Goal: Task Accomplishment & Management: Use online tool/utility

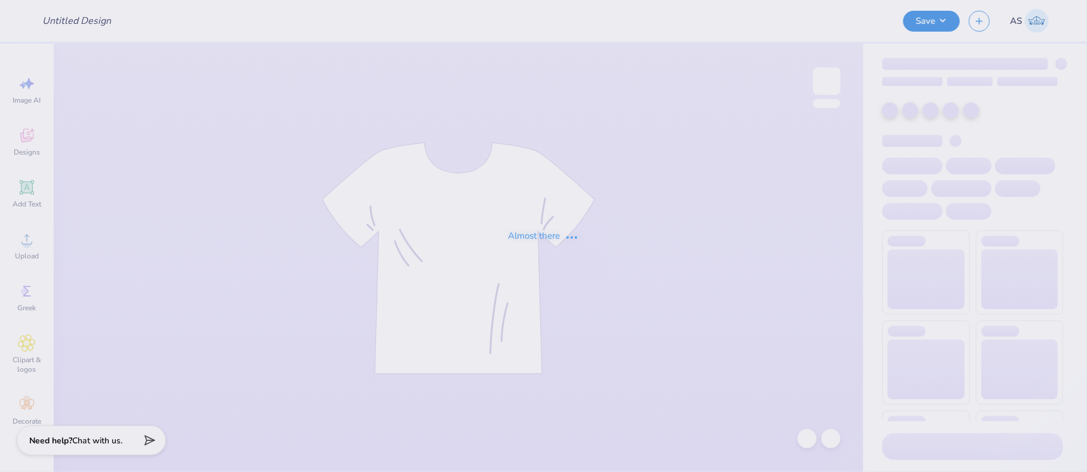
type input "philanthropy design 1"
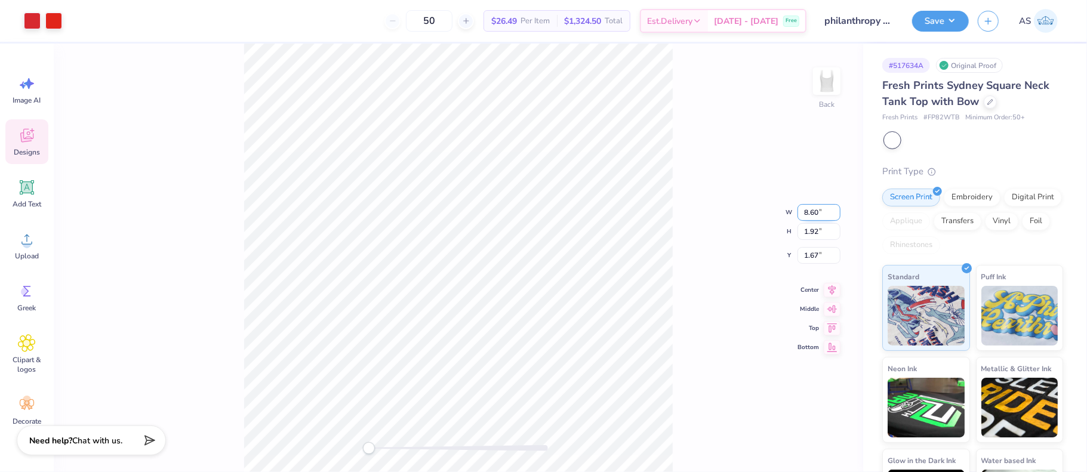
click at [813, 214] on input "8.60" at bounding box center [818, 212] width 43 height 17
click at [816, 252] on input "1.67" at bounding box center [818, 255] width 43 height 17
type input "7"
type input "2"
click at [834, 279] on icon at bounding box center [832, 279] width 17 height 14
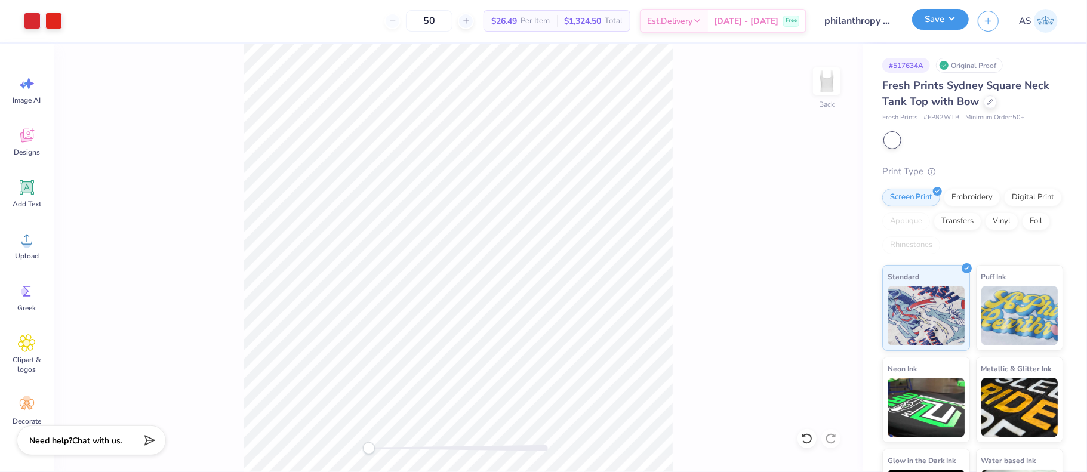
click at [935, 21] on button "Save" at bounding box center [940, 19] width 57 height 21
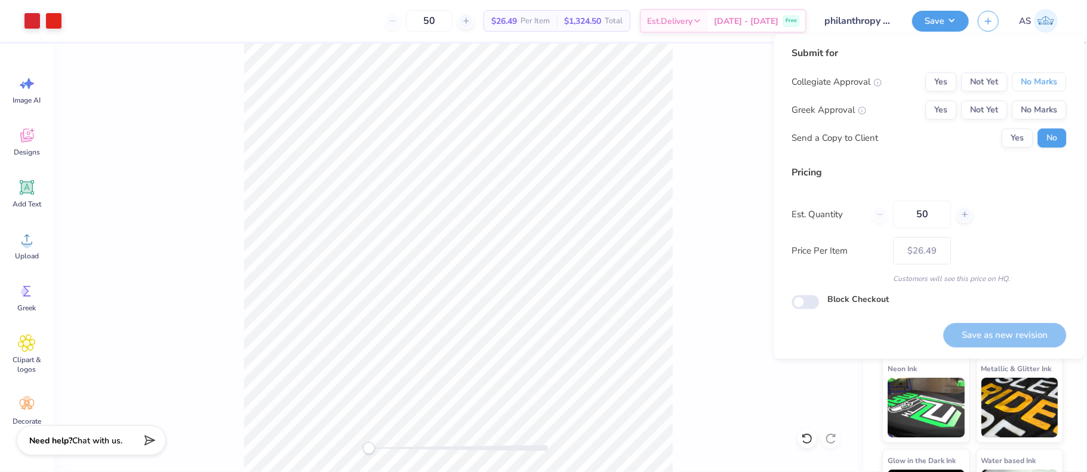
drag, startPoint x: 1045, startPoint y: 77, endPoint x: 1039, endPoint y: 94, distance: 17.7
click at [1044, 77] on button "No Marks" at bounding box center [1039, 81] width 54 height 19
click at [1030, 110] on button "No Marks" at bounding box center [1039, 109] width 54 height 19
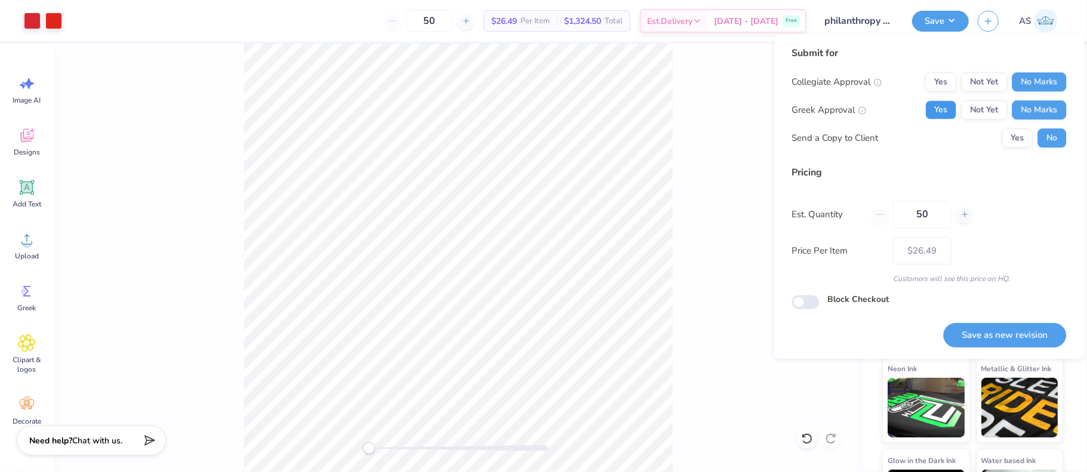
click at [940, 113] on button "Yes" at bounding box center [940, 109] width 31 height 19
click at [994, 338] on button "Save as new revision" at bounding box center [1004, 335] width 123 height 24
type input "$26.49"
